Goal: Find specific page/section: Find specific page/section

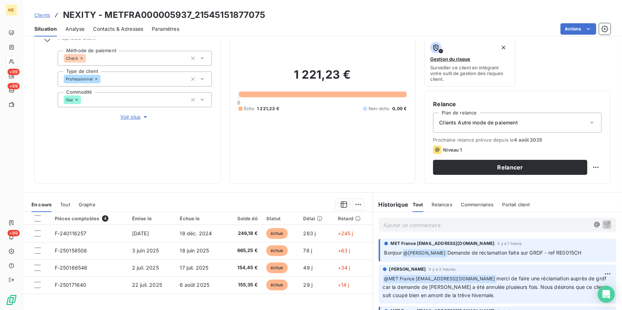
scroll to position [97, 0]
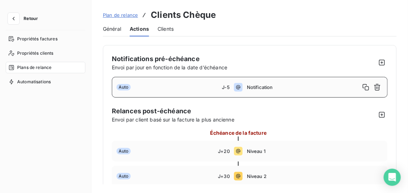
scroll to position [65, 0]
